Goal: Task Accomplishment & Management: Manage account settings

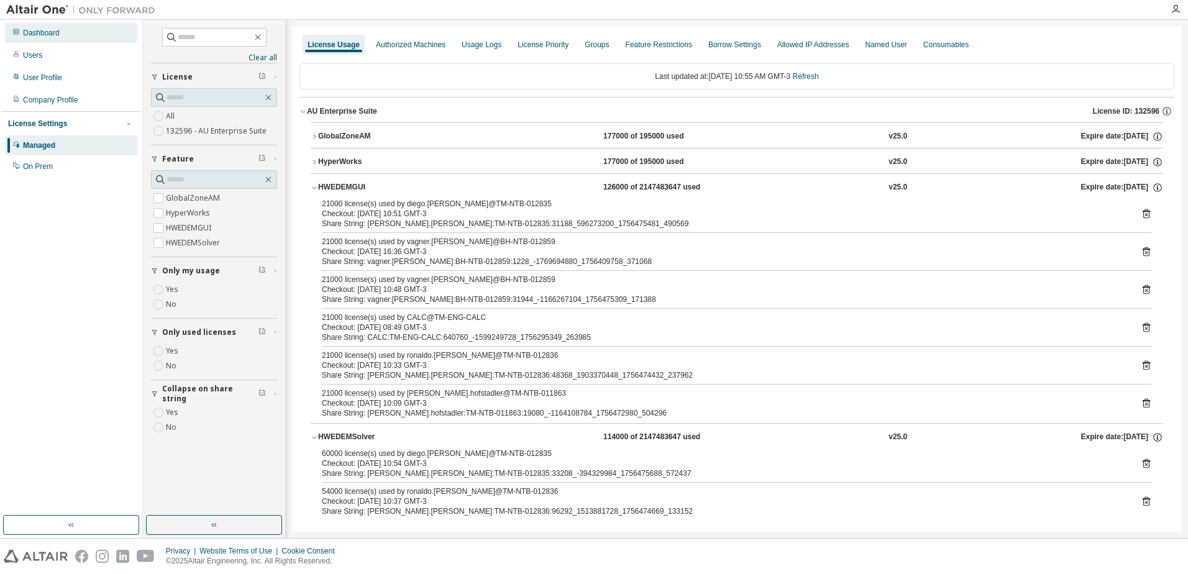
click at [61, 38] on div "Dashboard" at bounding box center [71, 33] width 132 height 20
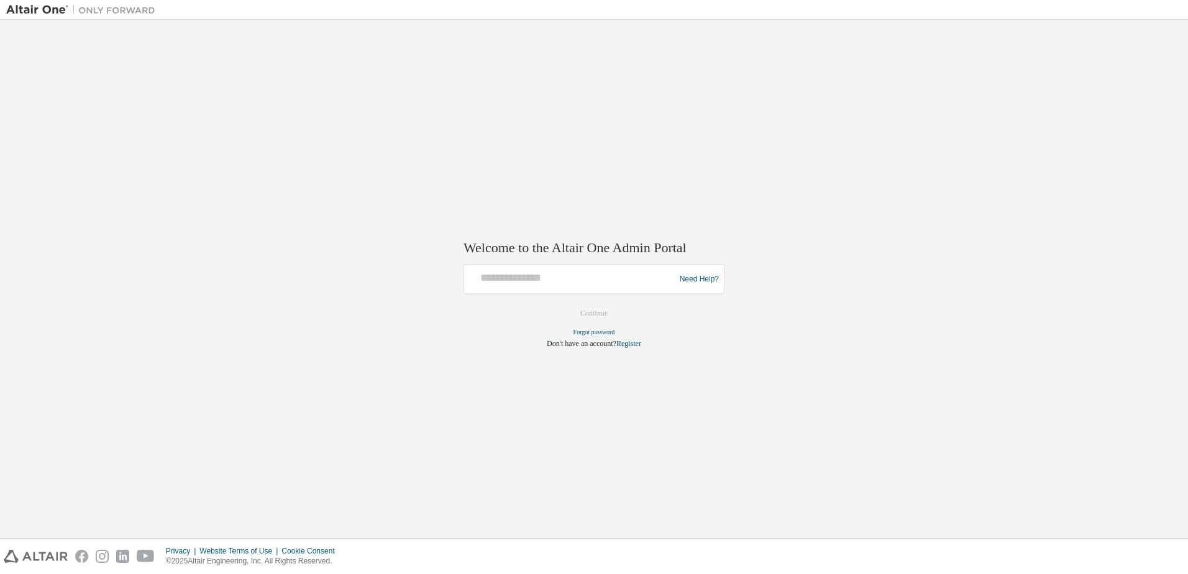
click at [634, 291] on div at bounding box center [571, 280] width 204 height 24
click at [602, 279] on input "text" at bounding box center [571, 277] width 204 height 18
click at [512, 160] on div "Welcome to the Altair One Admin Portal Need Help? Please make sure that you pro…" at bounding box center [594, 279] width 1176 height 506
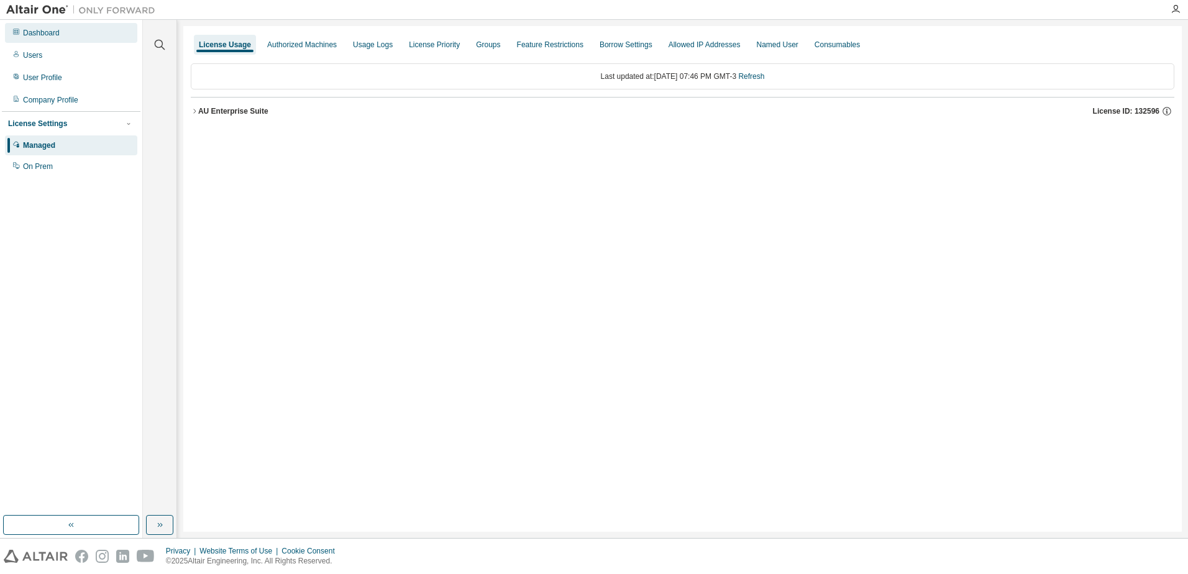
click at [58, 28] on div "Dashboard" at bounding box center [41, 33] width 37 height 10
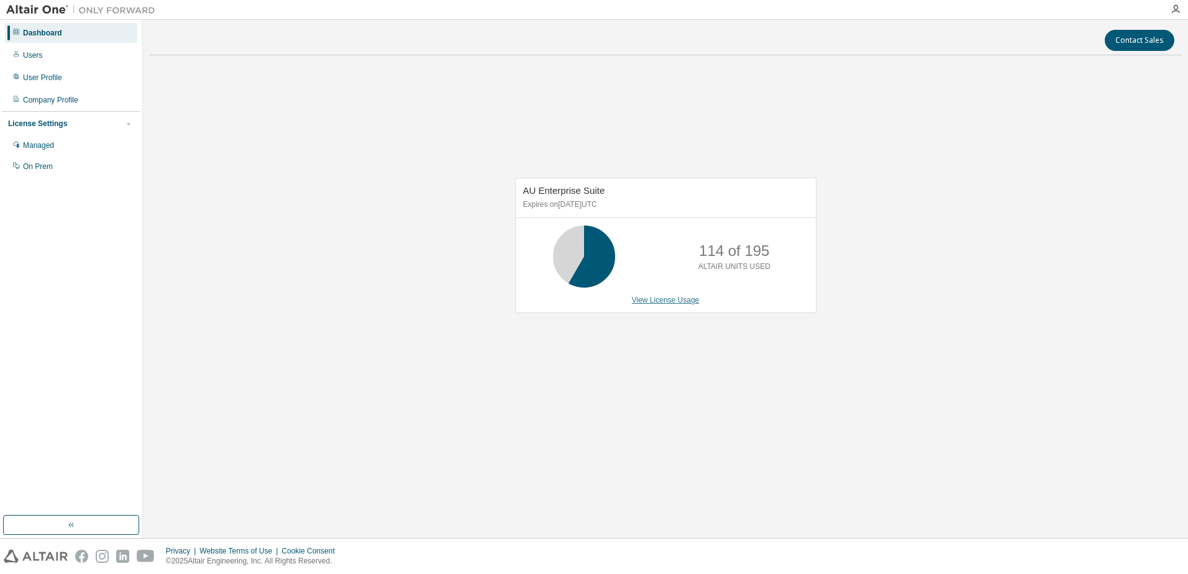
click at [681, 296] on link "View License Usage" at bounding box center [666, 300] width 68 height 9
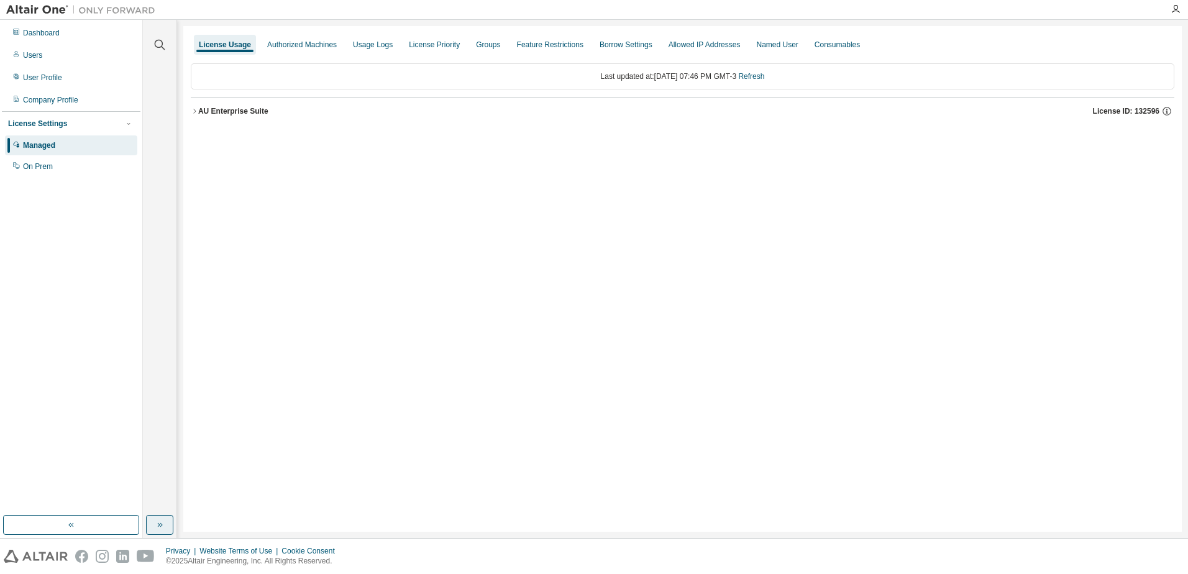
click at [165, 528] on button "button" at bounding box center [159, 525] width 27 height 20
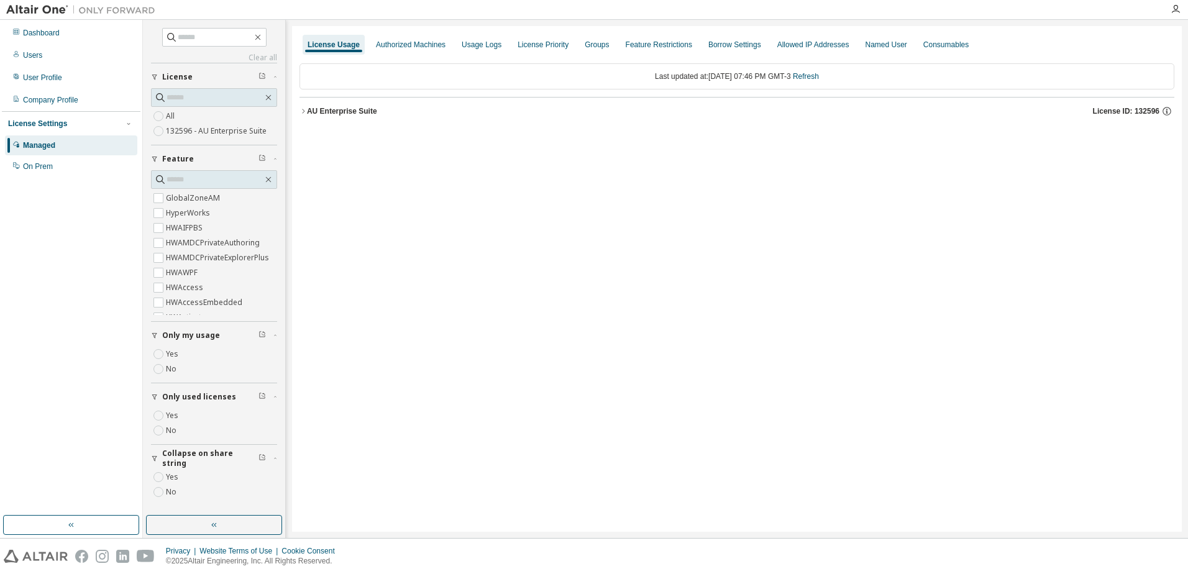
click at [175, 414] on label "Yes" at bounding box center [173, 415] width 15 height 15
drag, startPoint x: 324, startPoint y: 108, endPoint x: 341, endPoint y: 122, distance: 21.6
click at [324, 109] on div "AU Enterprise Suite" at bounding box center [342, 111] width 70 height 10
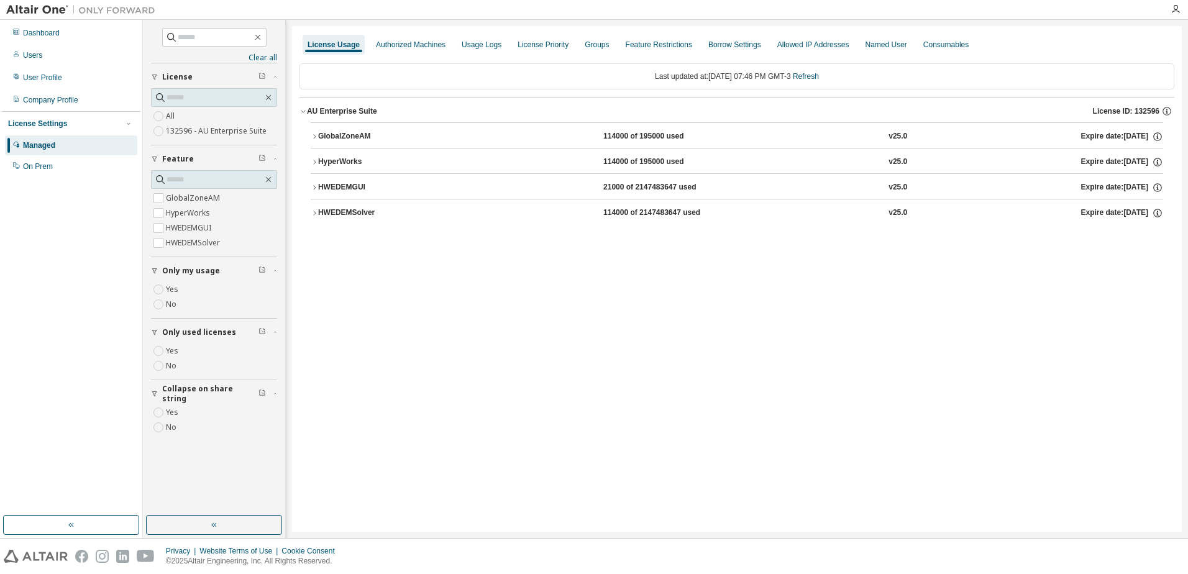
click at [432, 213] on div "HWEDEMSolver 114000 of 2147483647 used v25.0 Expire date: 2025-09-29" at bounding box center [740, 213] width 845 height 11
